Goal: Transaction & Acquisition: Subscribe to service/newsletter

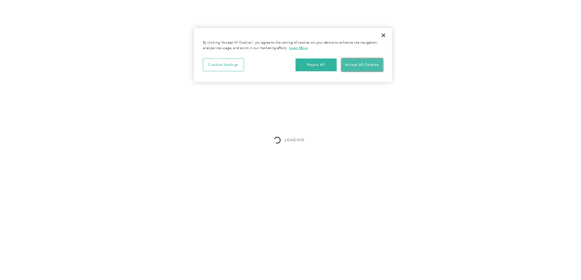
click at [359, 65] on button "Accept All Cookies" at bounding box center [362, 65] width 41 height 13
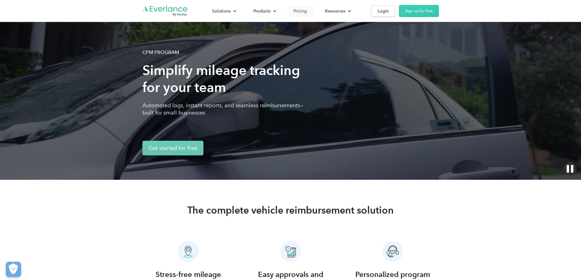
click at [307, 12] on div "Pricing" at bounding box center [300, 11] width 13 height 8
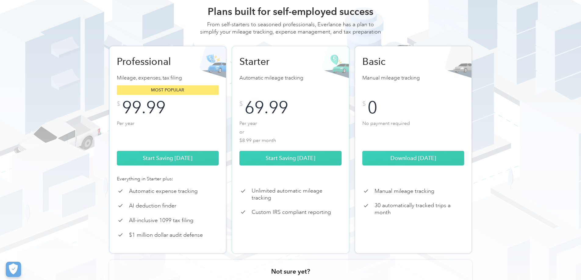
scroll to position [61, 0]
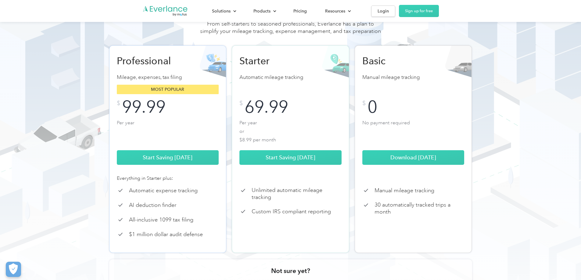
click at [399, 215] on p "30 automatically tracked trips a month" at bounding box center [420, 209] width 90 height 14
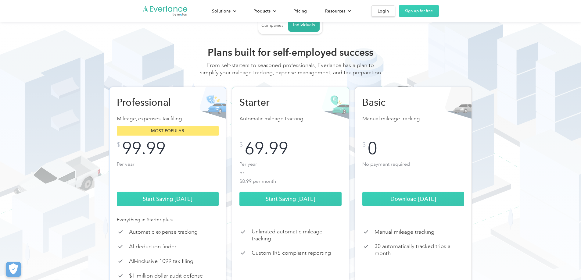
scroll to position [0, 0]
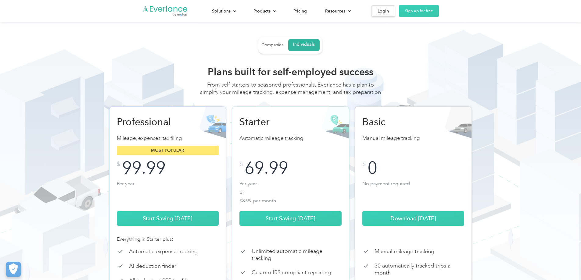
drag, startPoint x: 376, startPoint y: 88, endPoint x: 383, endPoint y: 75, distance: 14.2
click at [361, 87] on div "From self-starters to seasoned professionals, Everlance has a plan to simplify …" at bounding box center [290, 91] width 183 height 21
drag, startPoint x: 396, startPoint y: 62, endPoint x: 386, endPoint y: 62, distance: 10.4
click at [386, 62] on div "Choose from flexible plan options Add drivers to the vehicle programs that best…" at bounding box center [291, 207] width 391 height 307
